Goal: Obtain resource: Download file/media

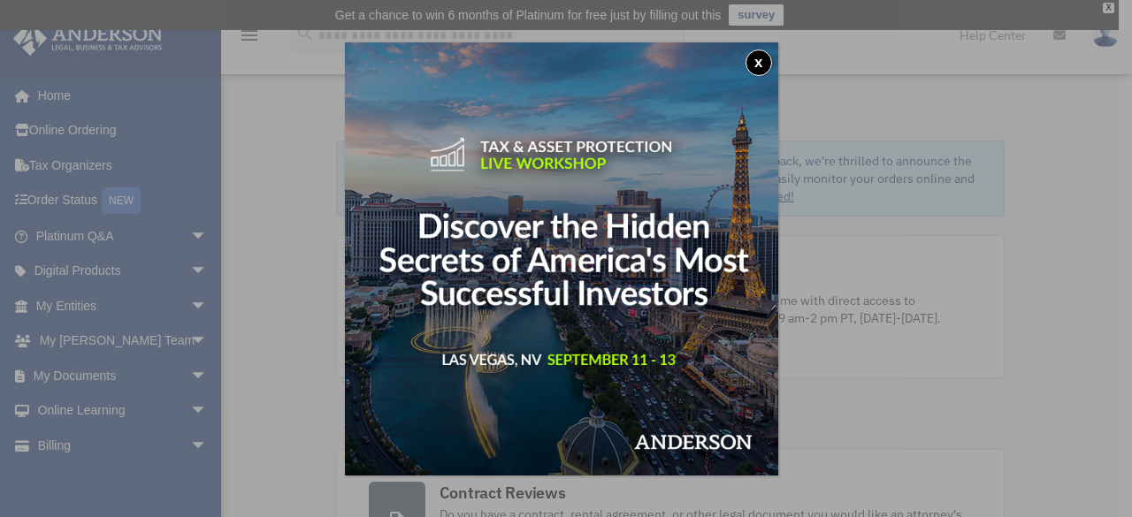
click at [763, 60] on button "x" at bounding box center [758, 63] width 27 height 27
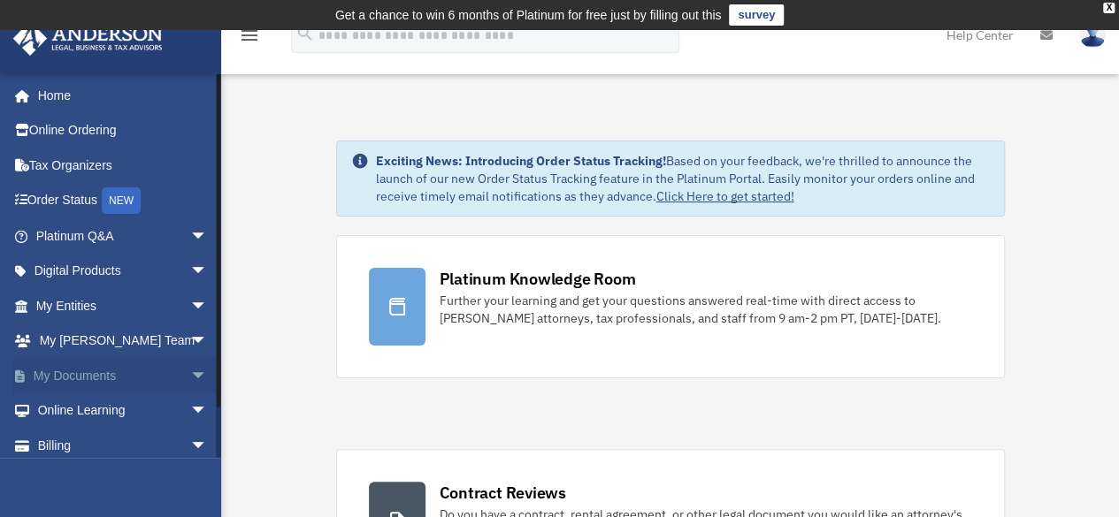
click at [190, 374] on span "arrow_drop_down" at bounding box center [207, 376] width 35 height 36
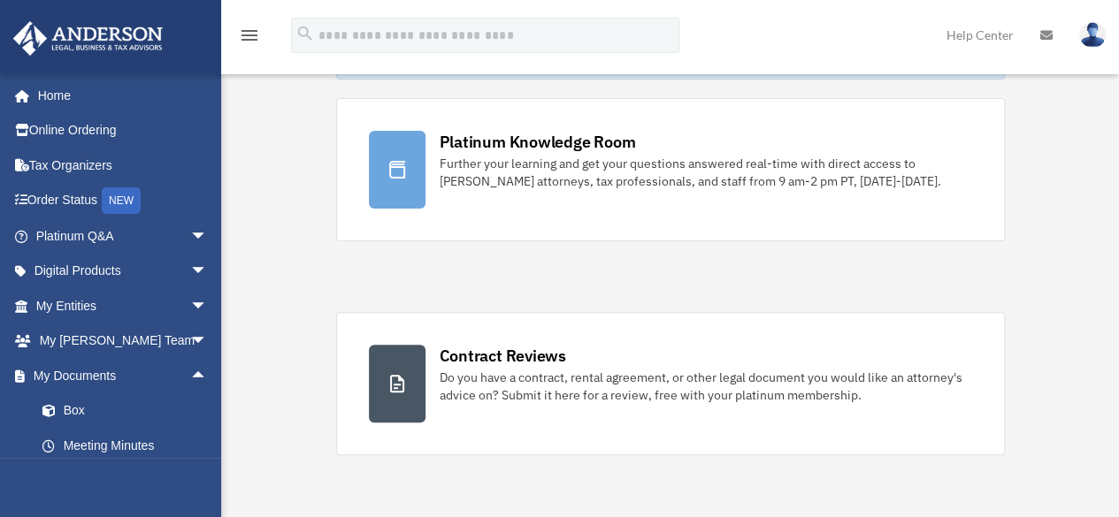
scroll to position [140, 0]
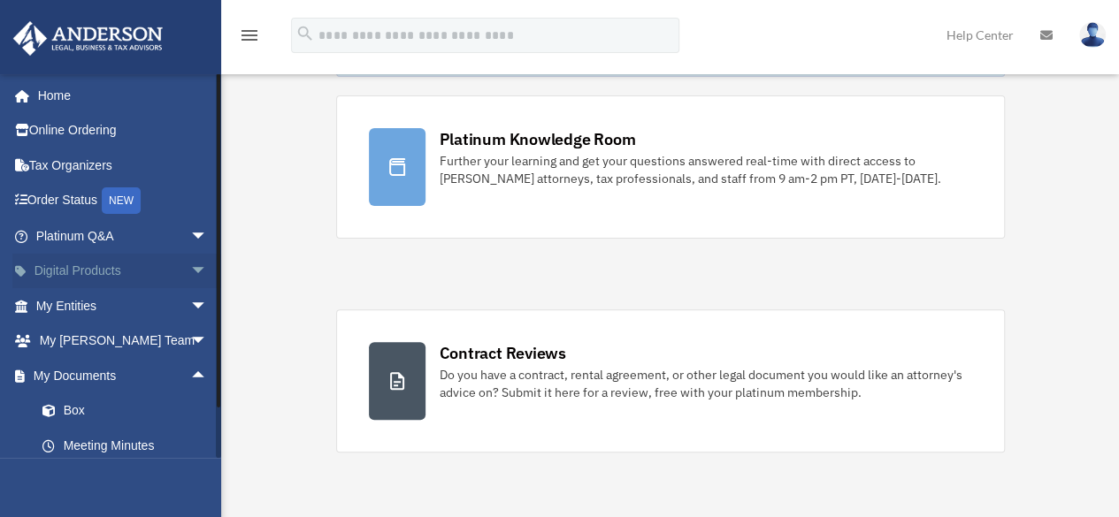
click at [164, 274] on link "Digital Products arrow_drop_down" at bounding box center [123, 271] width 222 height 35
click at [190, 275] on span "arrow_drop_down" at bounding box center [207, 272] width 35 height 36
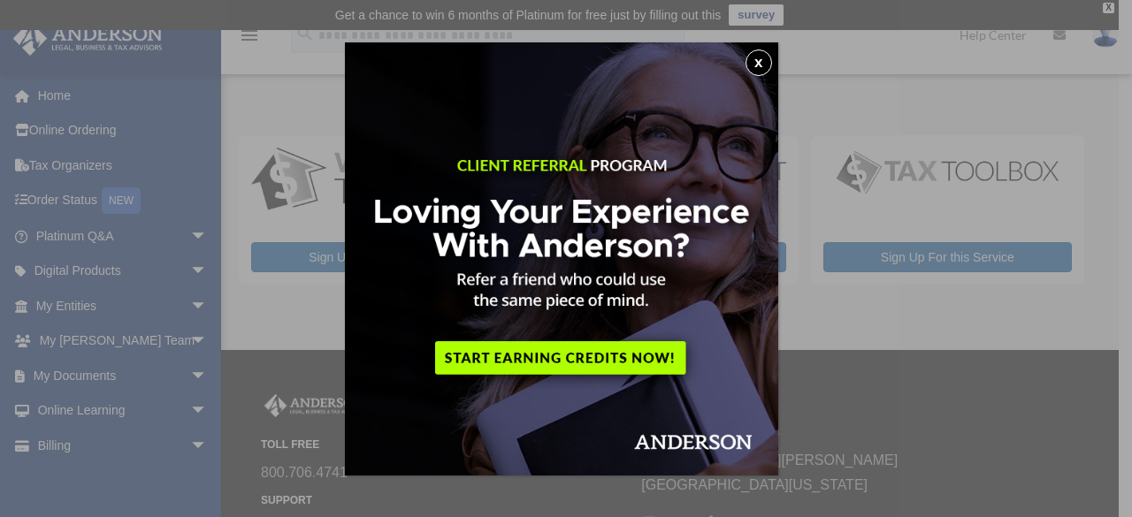
click at [761, 72] on button "x" at bounding box center [758, 63] width 27 height 27
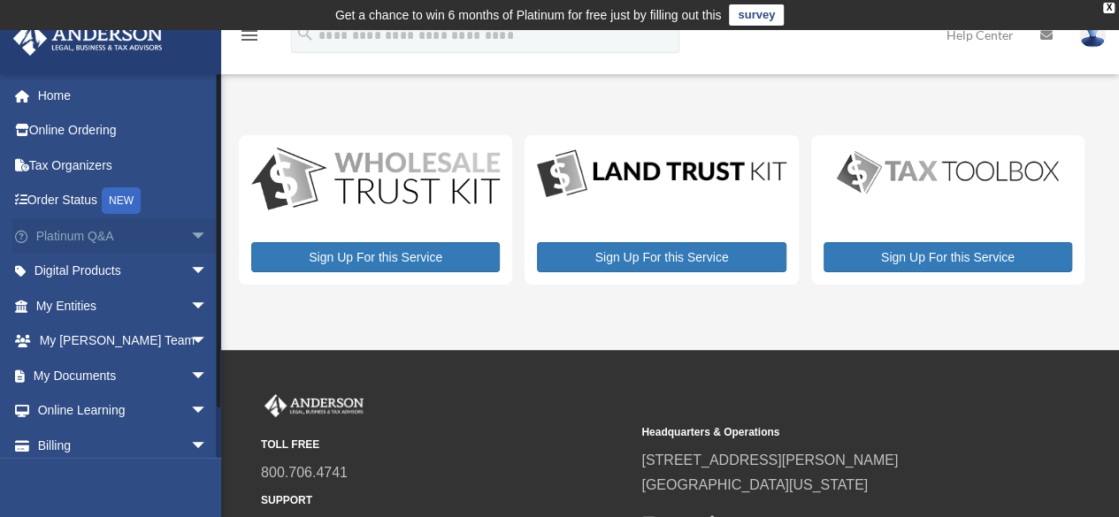
click at [190, 238] on span "arrow_drop_down" at bounding box center [207, 236] width 35 height 36
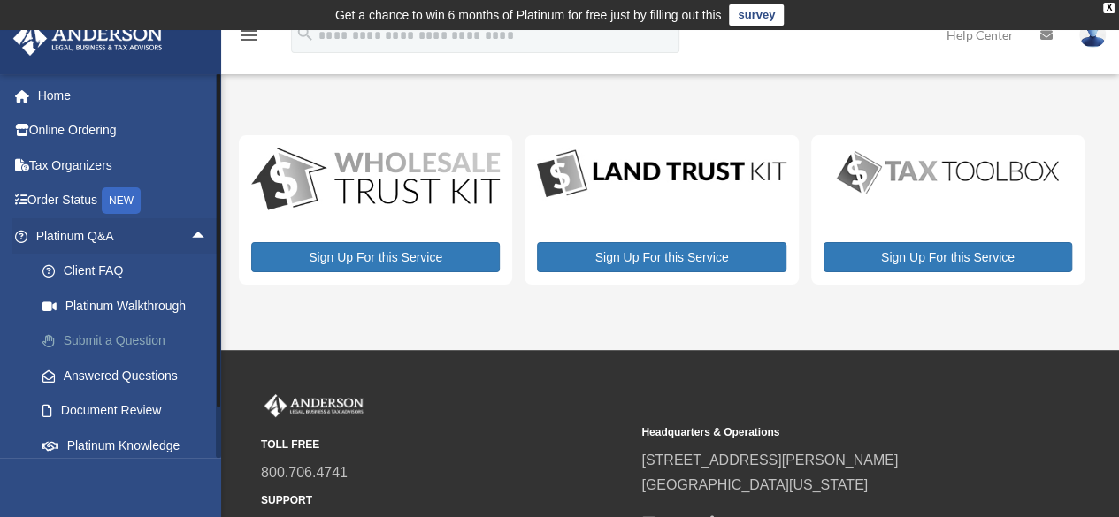
click at [127, 340] on link "Submit a Question" at bounding box center [130, 341] width 210 height 35
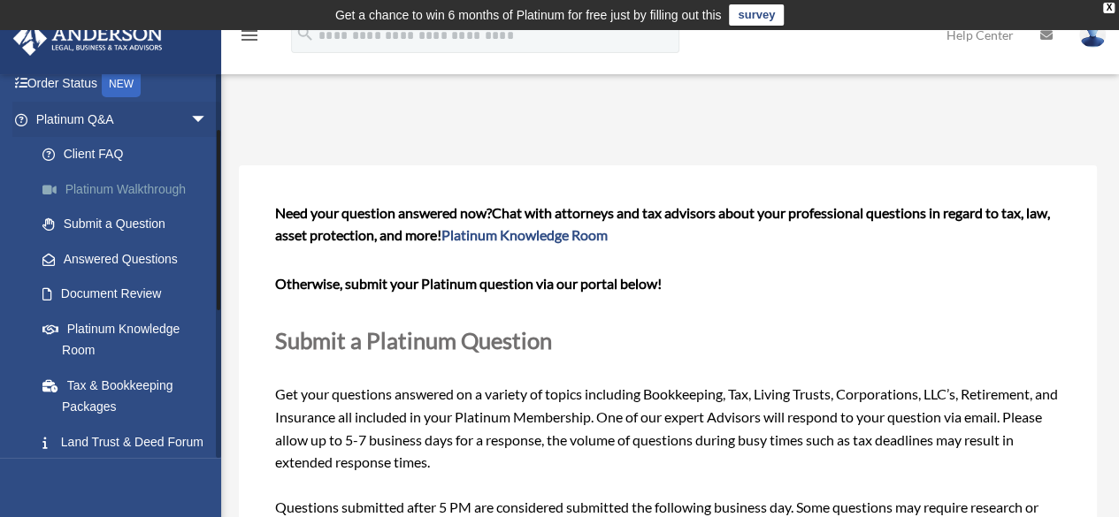
scroll to position [152, 0]
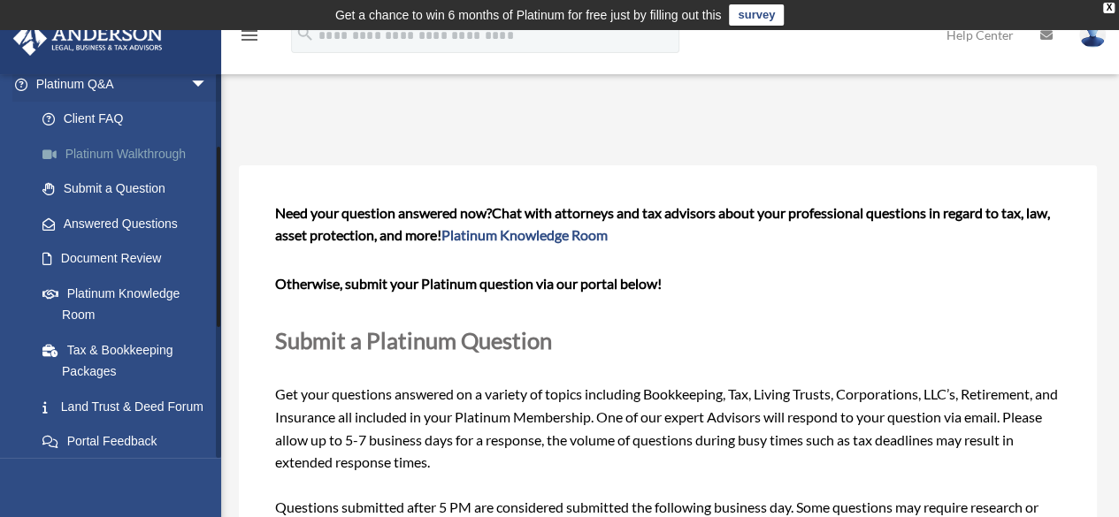
drag, startPoint x: 219, startPoint y: 95, endPoint x: 206, endPoint y: 168, distance: 74.6
click at [206, 168] on div "footworkrealestatellc@outlook.com Sign Out footworkrealestatellc@outlook.com Ho…" at bounding box center [110, 265] width 221 height 385
click at [143, 294] on link "Platinum Knowledge Room" at bounding box center [130, 304] width 210 height 57
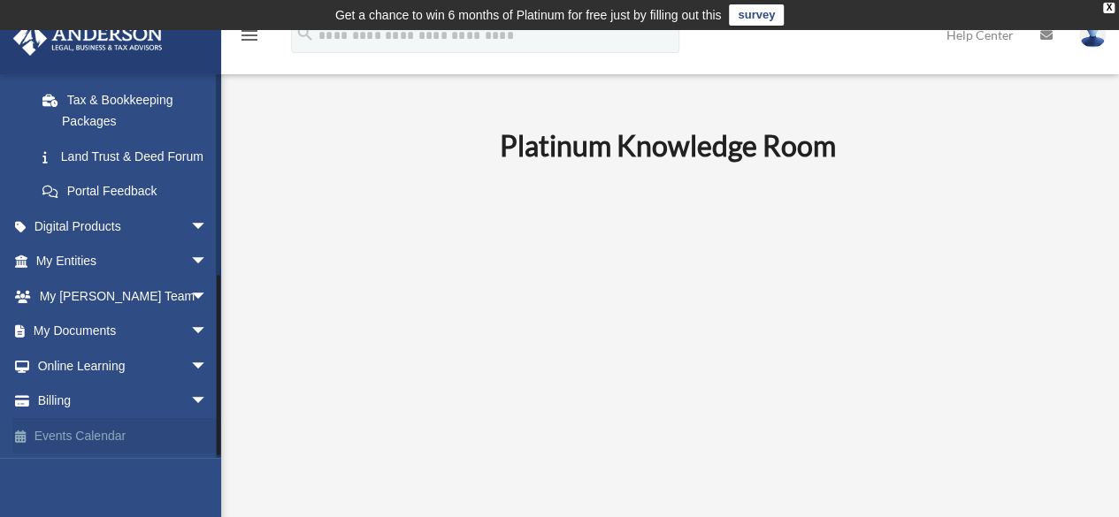
scroll to position [423, 0]
drag, startPoint x: 219, startPoint y: 195, endPoint x: 202, endPoint y: 431, distance: 235.8
click at [202, 431] on div "[EMAIL_ADDRESS][DOMAIN_NAME] Sign Out [EMAIL_ADDRESS][DOMAIN_NAME] Home Online …" at bounding box center [110, 265] width 221 height 385
click at [190, 330] on span "arrow_drop_down" at bounding box center [207, 332] width 35 height 36
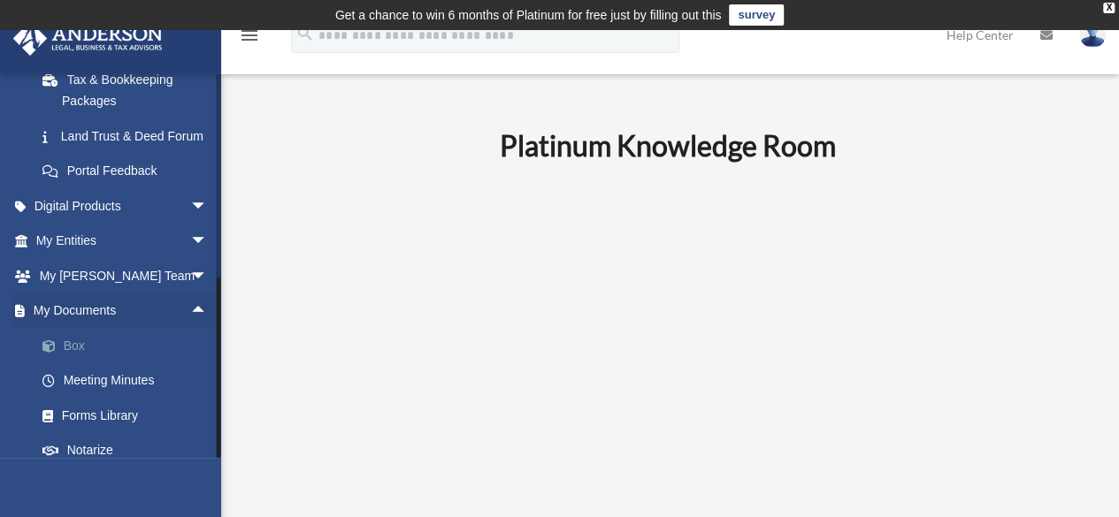
click at [103, 362] on link "Box" at bounding box center [130, 345] width 210 height 35
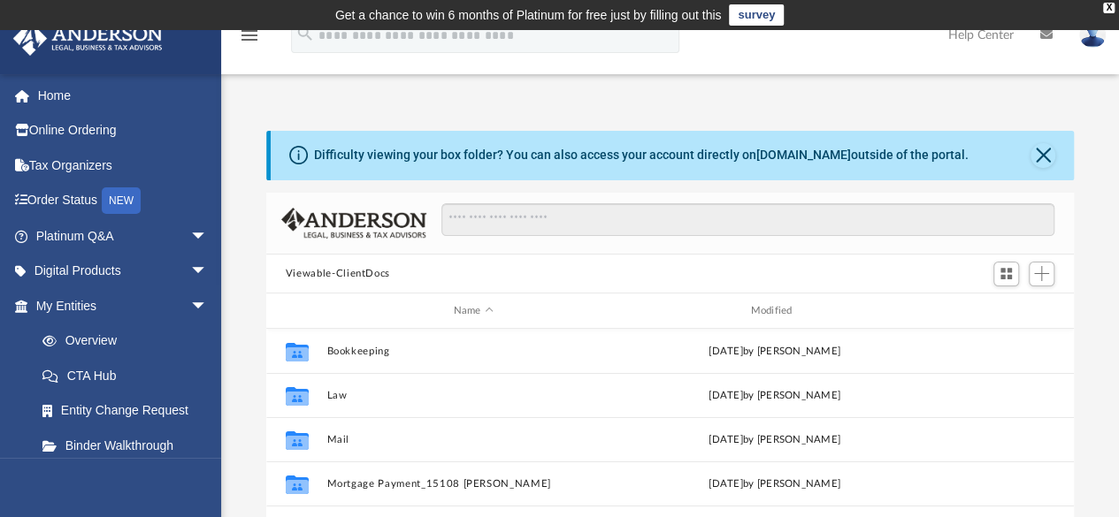
scroll to position [388, 794]
click at [1040, 151] on button "Close" at bounding box center [1042, 155] width 25 height 25
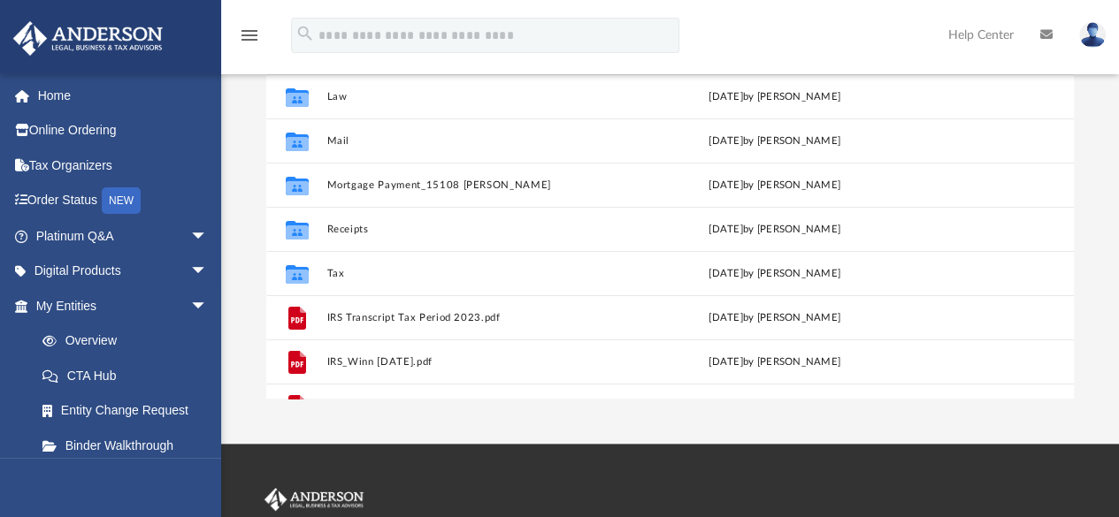
scroll to position [0, 0]
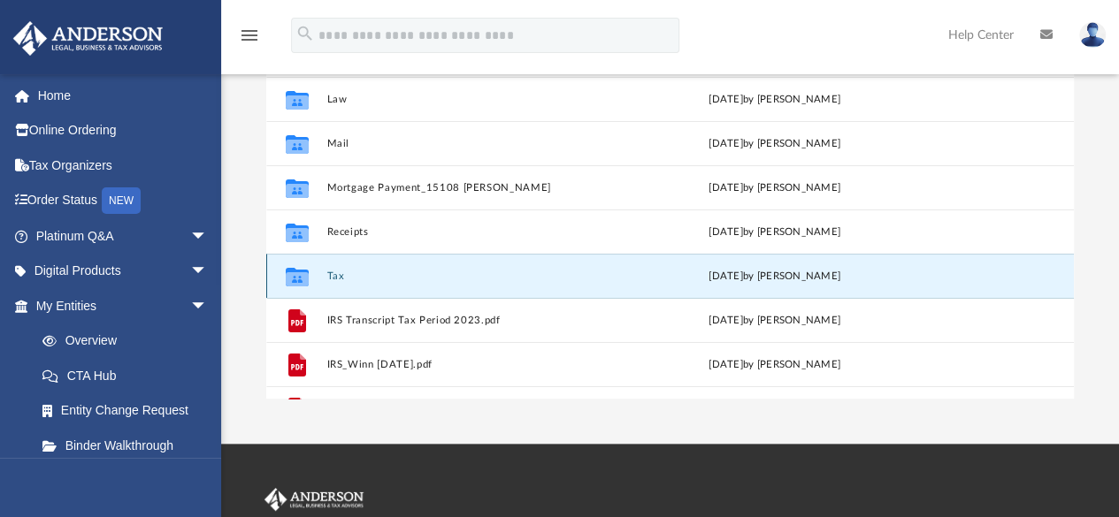
click at [335, 277] on button "Tax" at bounding box center [473, 276] width 294 height 11
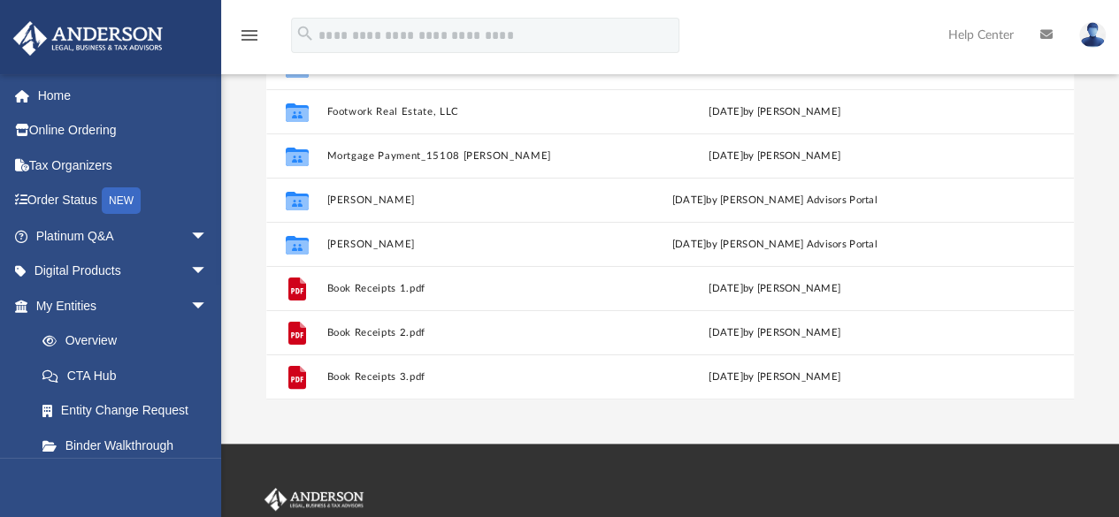
scroll to position [67, 0]
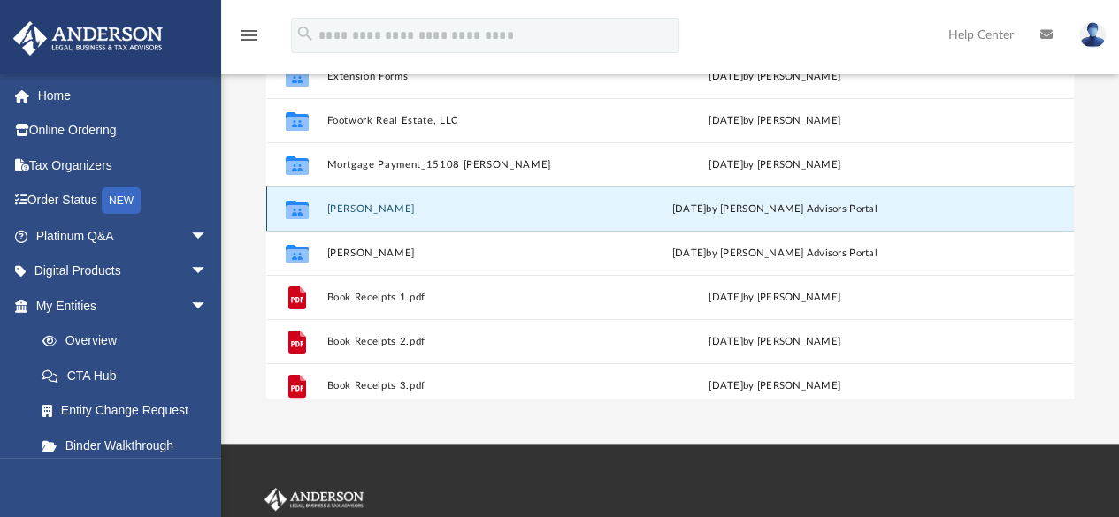
click at [356, 210] on button "[PERSON_NAME]" at bounding box center [473, 208] width 294 height 11
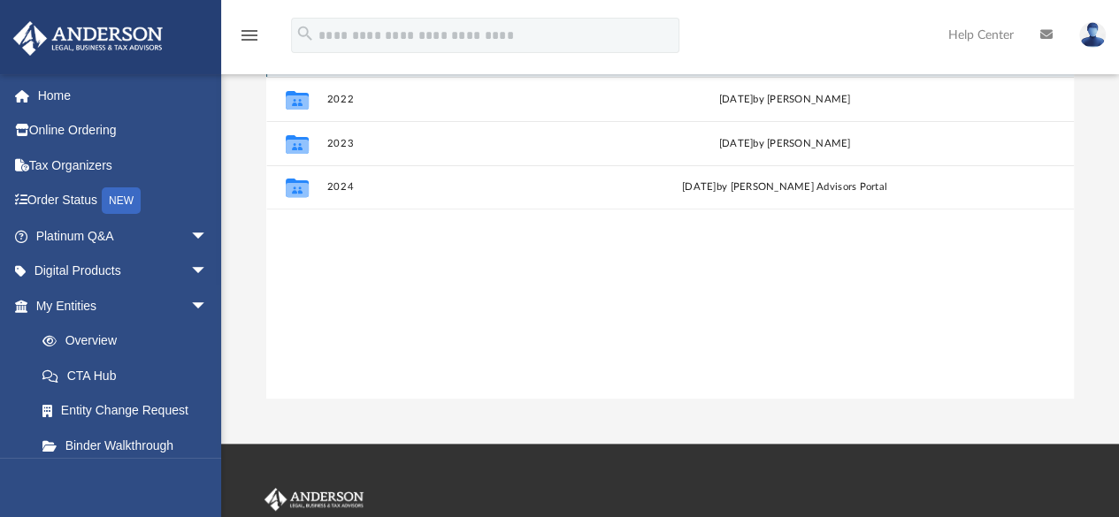
scroll to position [0, 0]
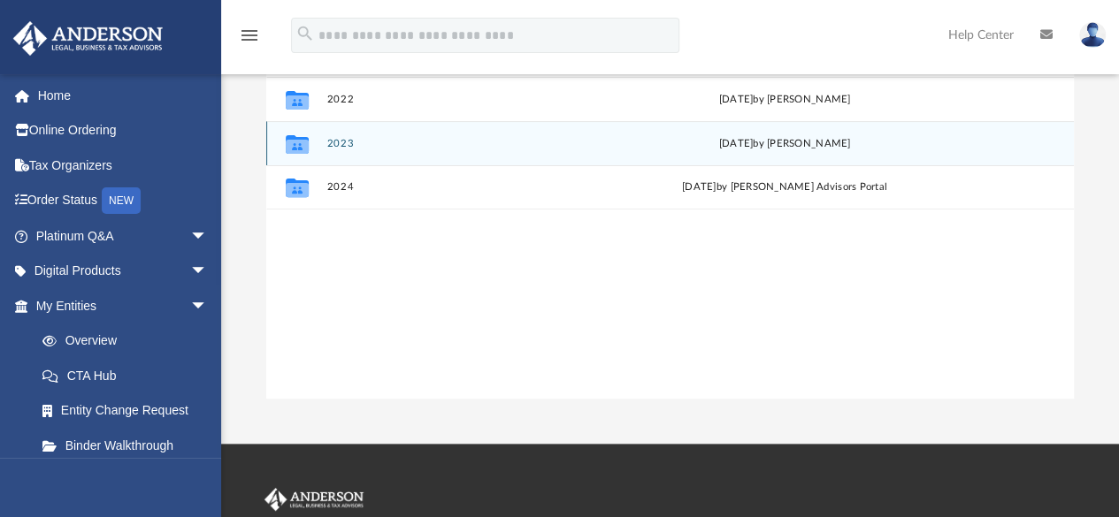
click at [342, 134] on div "Collaborated Folder 2023 [DATE] by [PERSON_NAME]" at bounding box center [669, 143] width 807 height 44
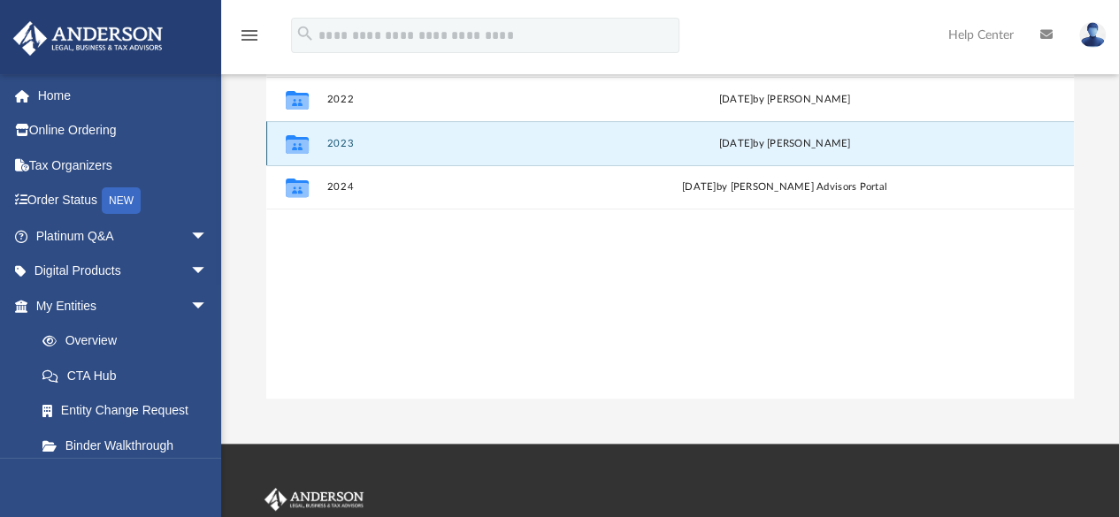
click at [339, 144] on button "2023" at bounding box center [476, 143] width 300 height 11
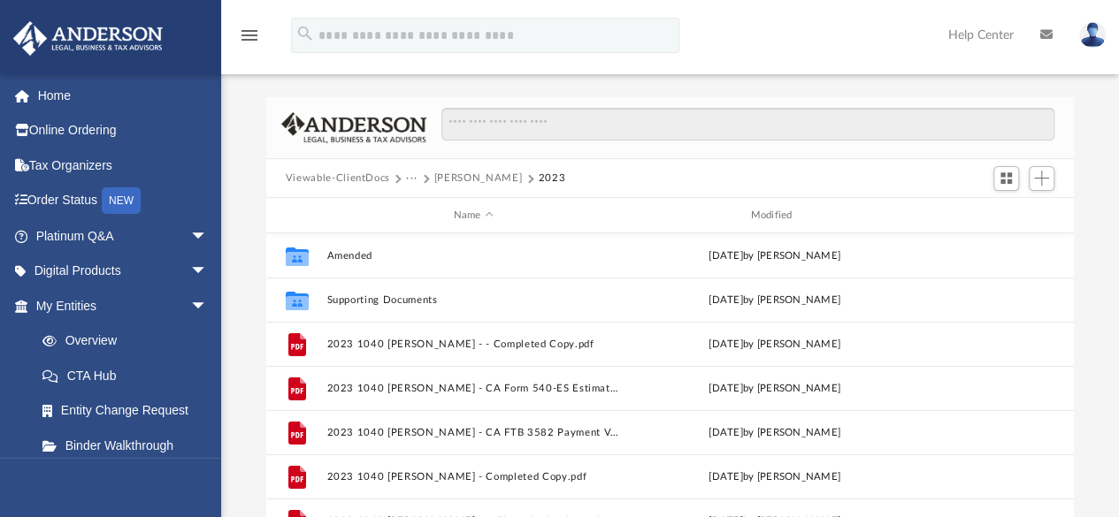
scroll to position [34, 0]
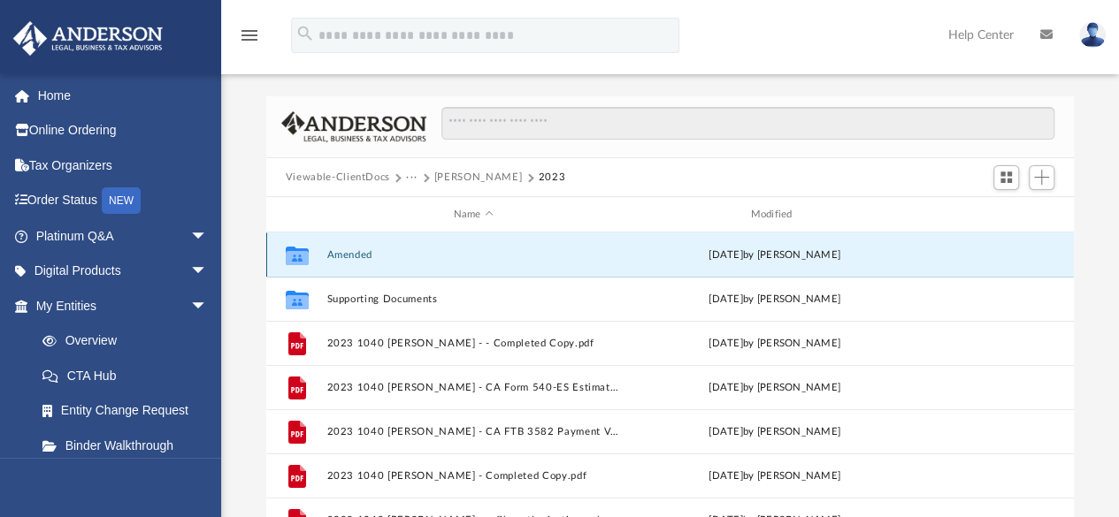
click at [341, 256] on button "Amended" at bounding box center [473, 254] width 294 height 11
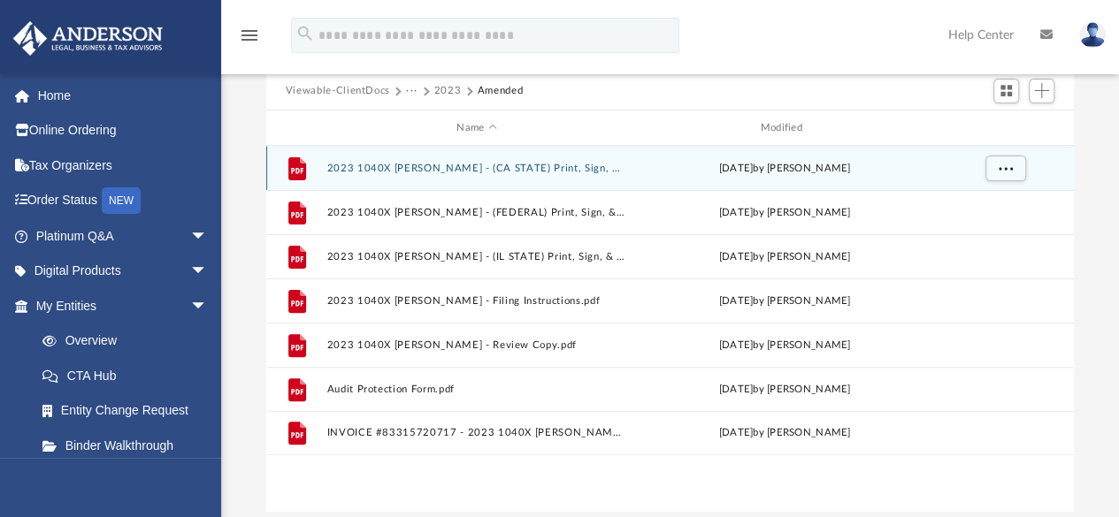
scroll to position [132, 0]
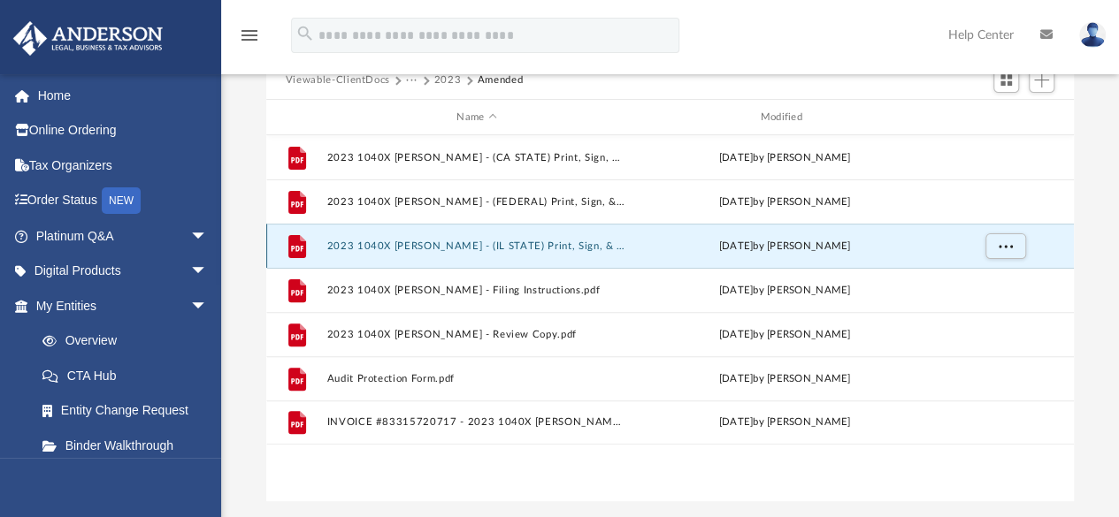
click at [575, 246] on button "2023 1040X [PERSON_NAME] - (IL STATE) Print, Sign, & Mail.pdf" at bounding box center [476, 246] width 300 height 11
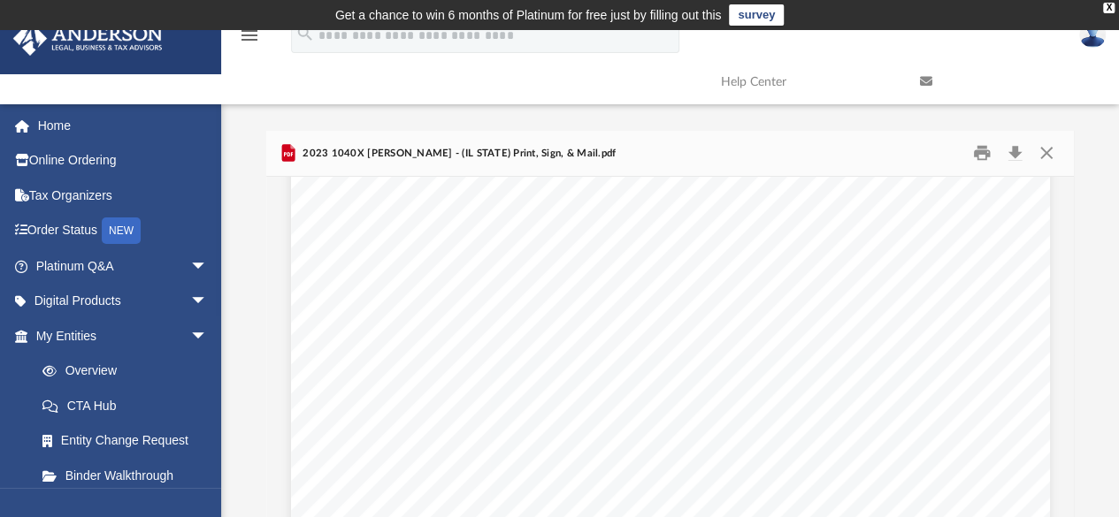
scroll to position [0, 0]
click at [980, 155] on button "Print" at bounding box center [981, 153] width 35 height 27
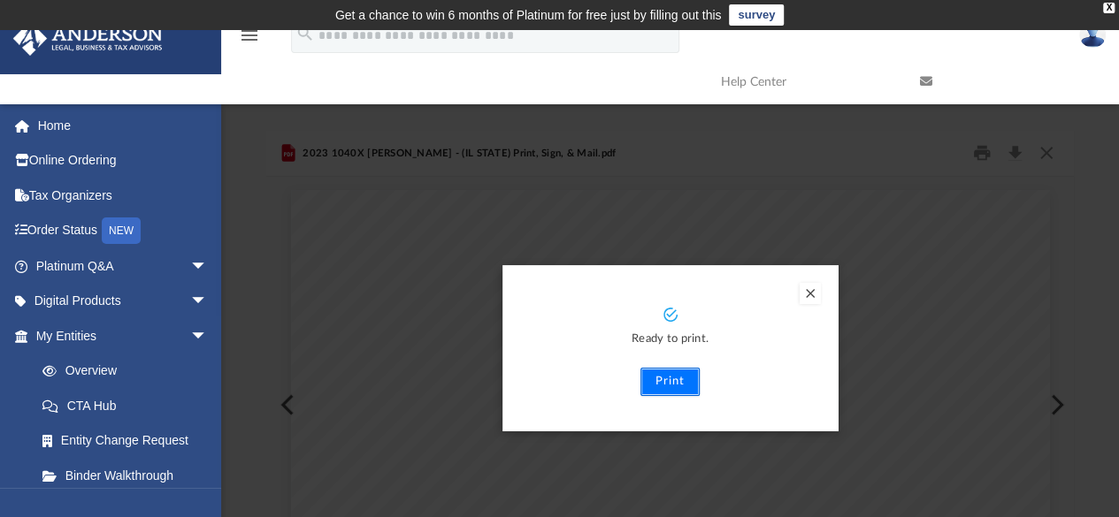
click at [667, 383] on button "Print" at bounding box center [669, 382] width 59 height 28
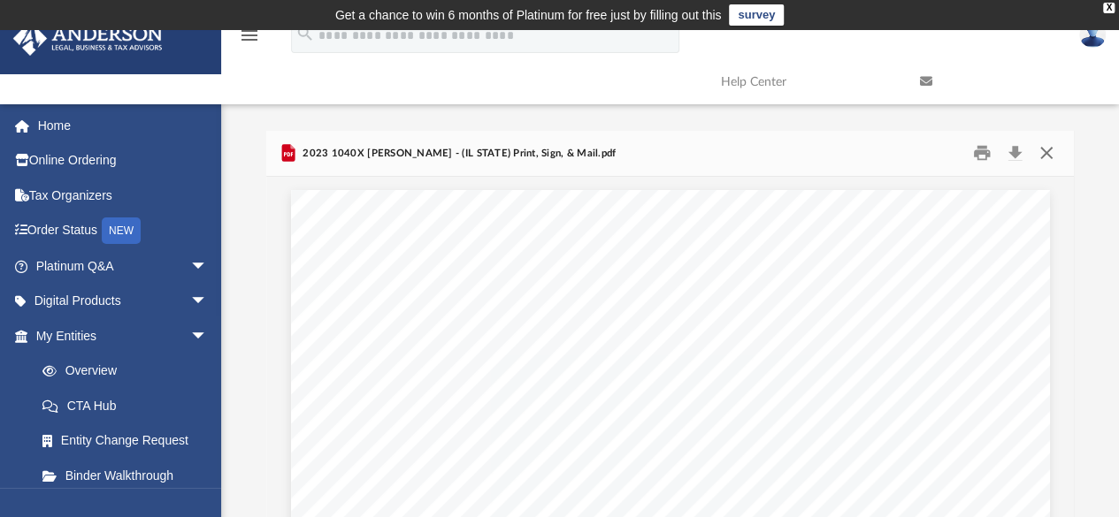
click at [1051, 157] on button "Close" at bounding box center [1046, 153] width 32 height 27
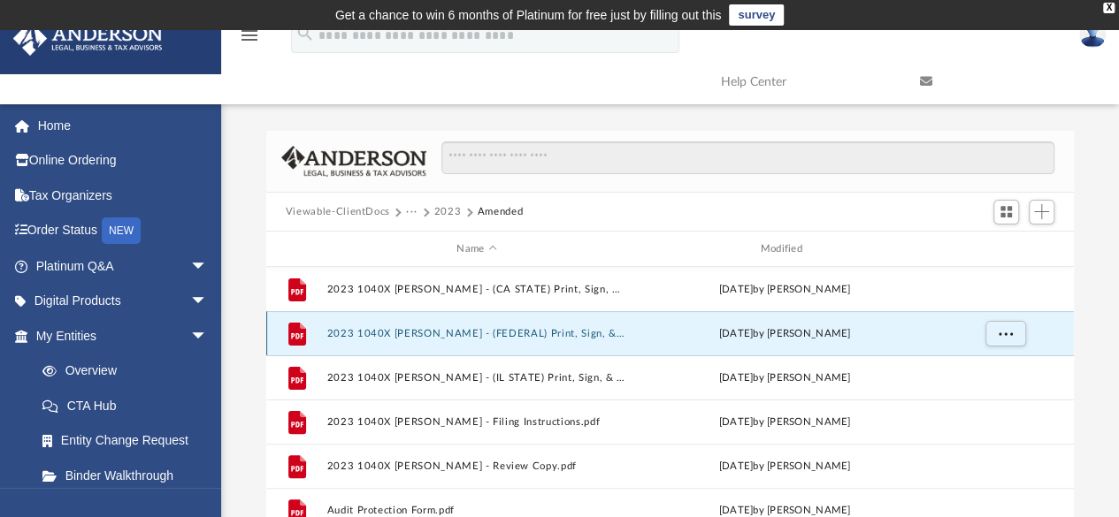
click at [576, 333] on button "2023 1040X [PERSON_NAME] - (FEDERAL) Print, Sign, & Mail.pdf" at bounding box center [476, 333] width 300 height 11
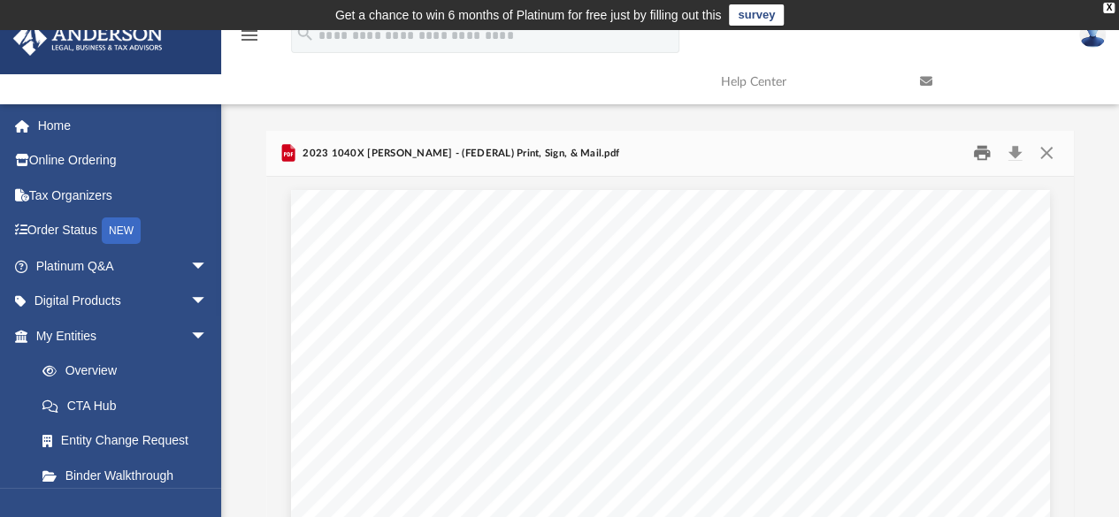
click at [983, 155] on button "Print" at bounding box center [981, 153] width 35 height 27
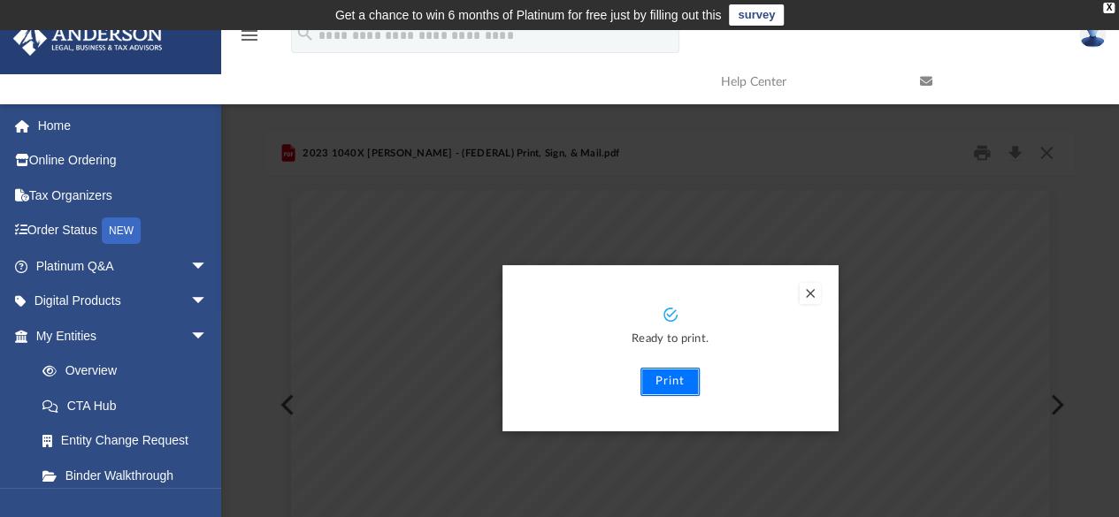
click at [660, 377] on button "Print" at bounding box center [669, 382] width 59 height 28
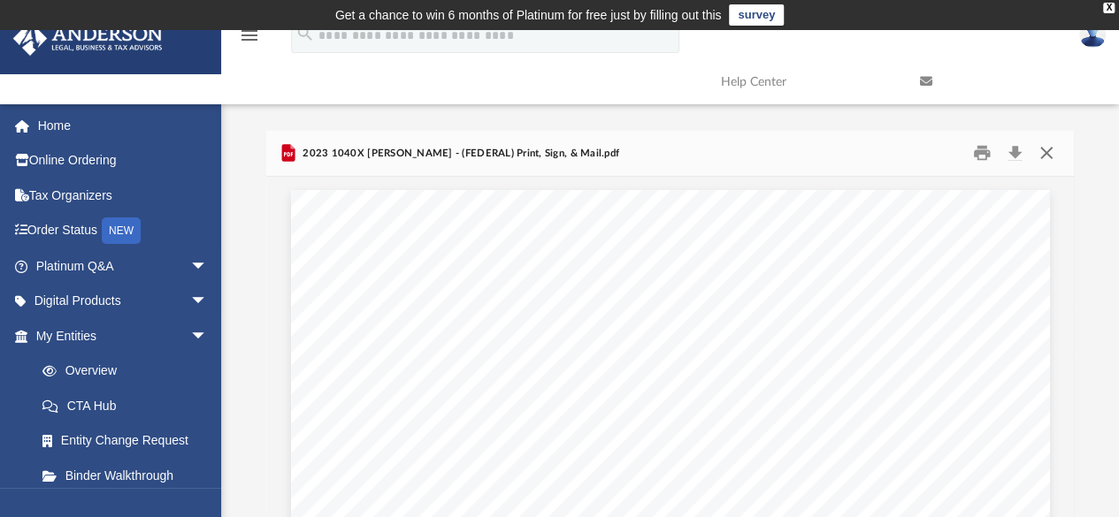
click at [1049, 149] on button "Close" at bounding box center [1046, 153] width 32 height 27
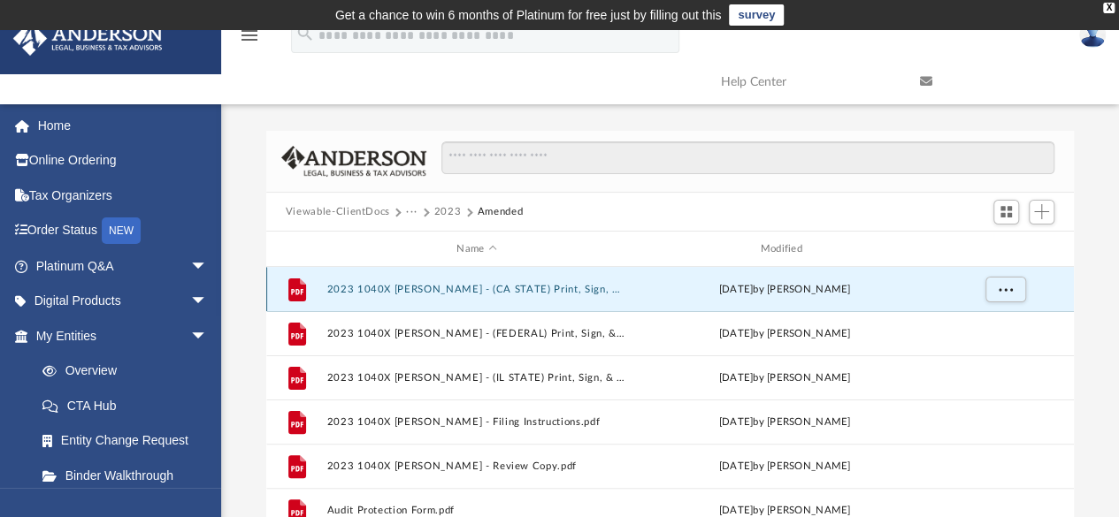
click at [608, 290] on button "2023 1040X [PERSON_NAME] - (CA STATE) Print, Sign, & Mail.pdf" at bounding box center [476, 289] width 300 height 11
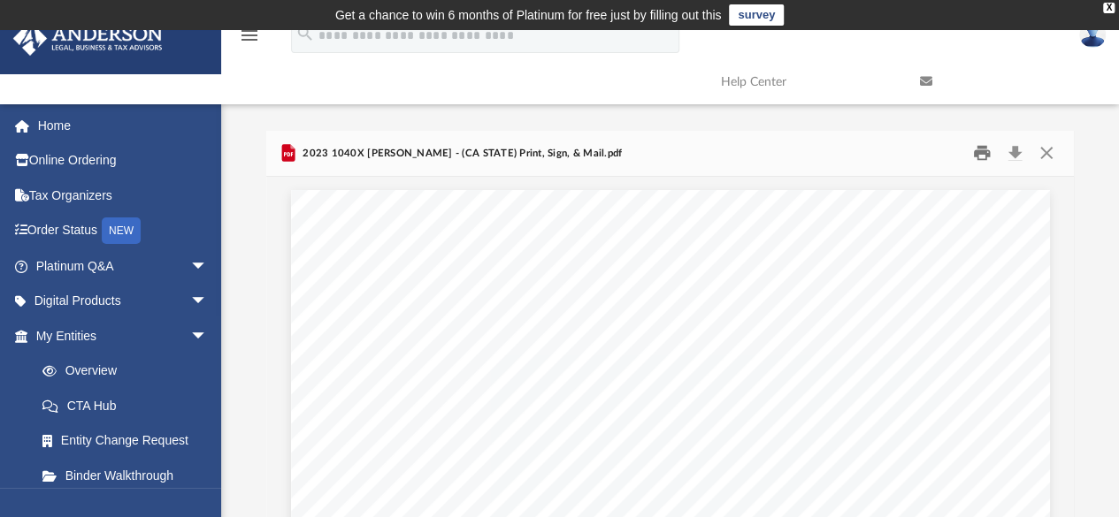
click at [977, 151] on button "Print" at bounding box center [981, 153] width 35 height 27
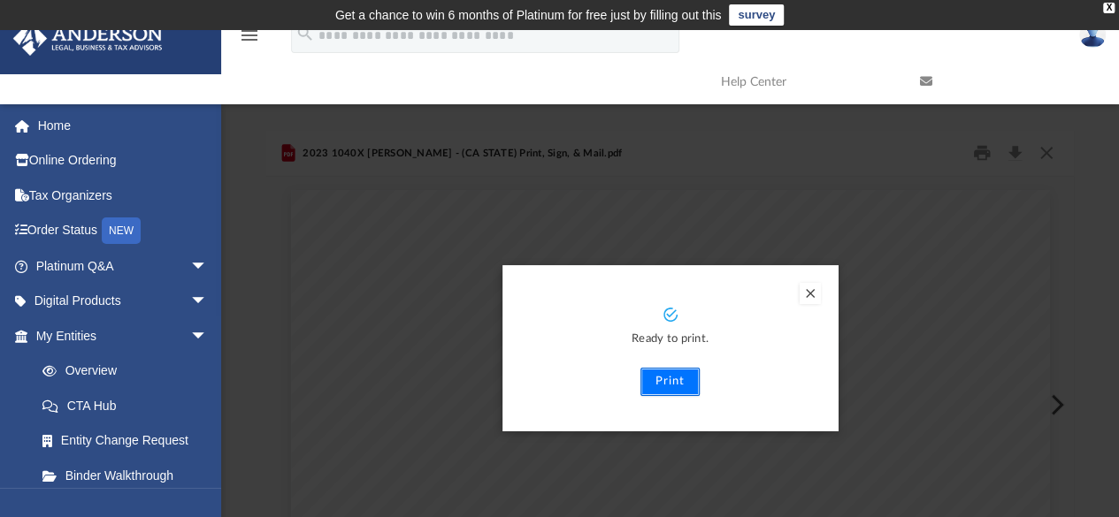
click at [661, 387] on button "Print" at bounding box center [669, 382] width 59 height 28
